Goal: Transaction & Acquisition: Purchase product/service

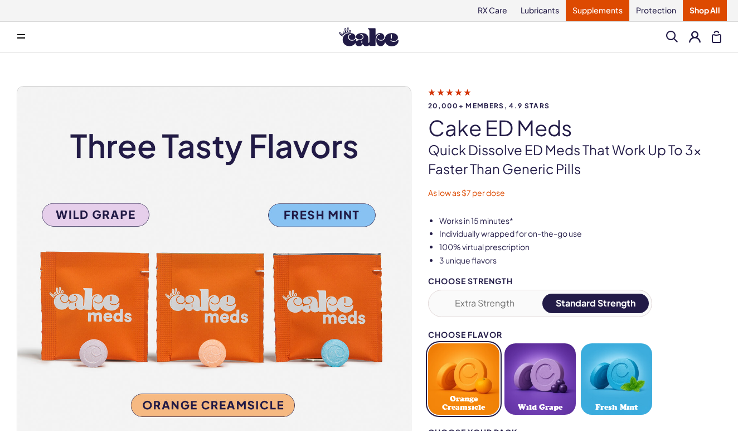
click at [617, 15] on link "Supplements" at bounding box center [598, 10] width 64 height 21
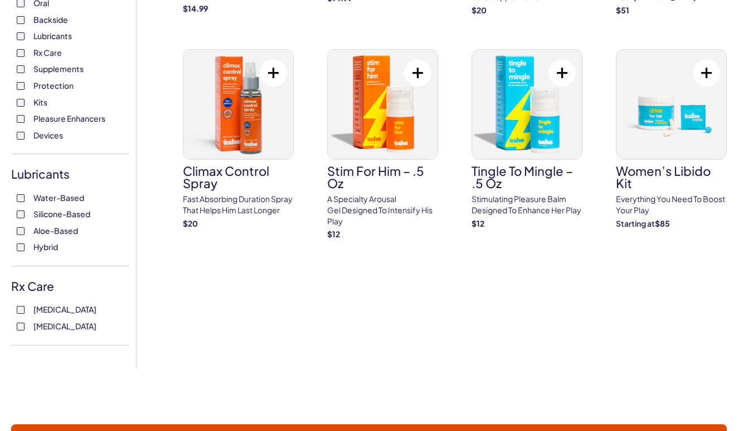
scroll to position [275, 0]
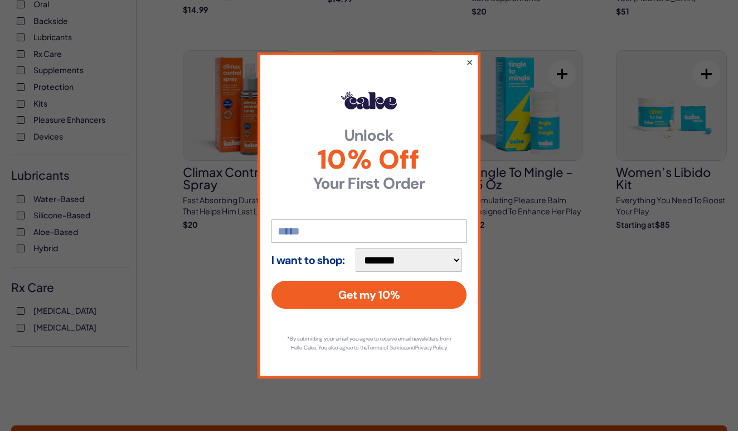
click at [470, 56] on button "×" at bounding box center [469, 61] width 7 height 13
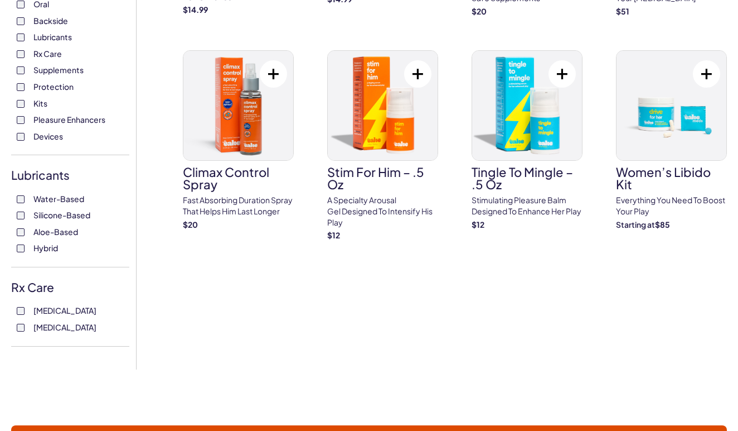
click at [14, 115] on div "Oral Backside Lubricants Rx Care Supplements Protection Kits Pleasure Enhancers…" at bounding box center [70, 70] width 118 height 143
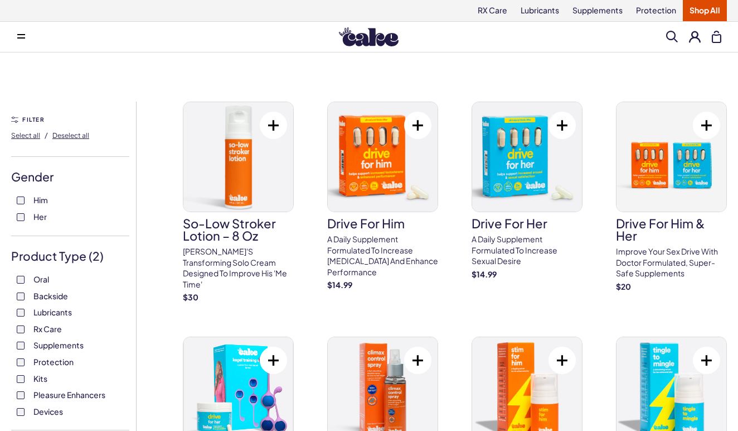
click at [669, 37] on span at bounding box center [673, 37] width 12 height 12
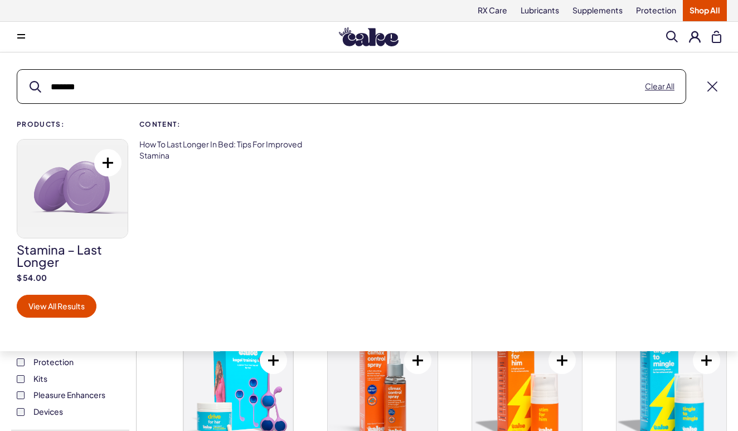
type input "*******"
click at [90, 190] on img at bounding box center [72, 188] width 110 height 98
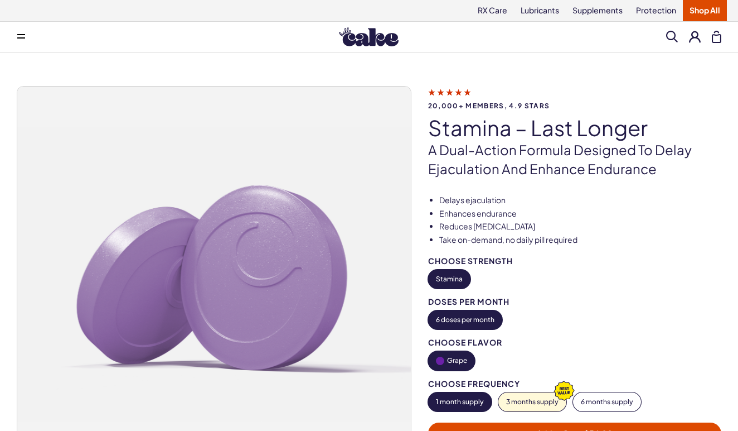
scroll to position [14, 0]
